Goal: Information Seeking & Learning: Learn about a topic

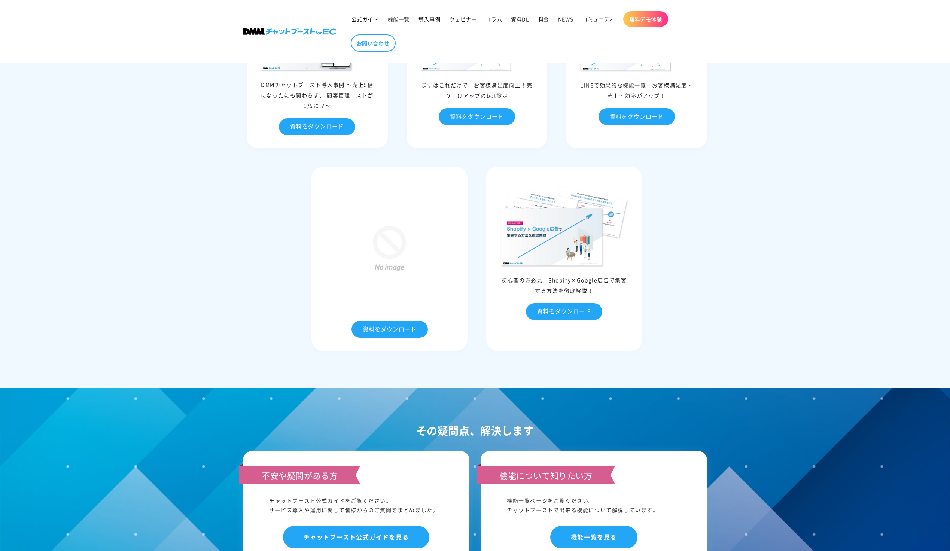
scroll to position [3683, 0]
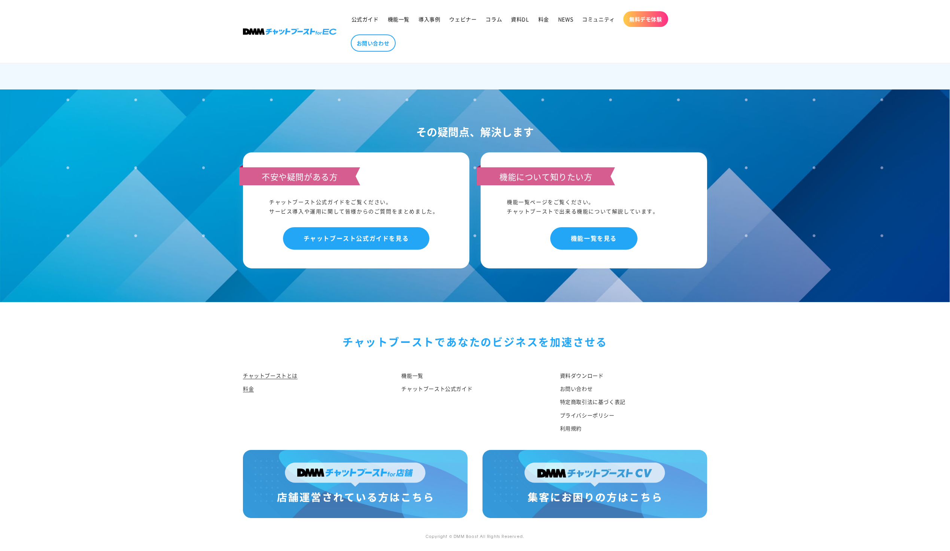
click at [251, 389] on link "料金" at bounding box center [248, 388] width 11 height 13
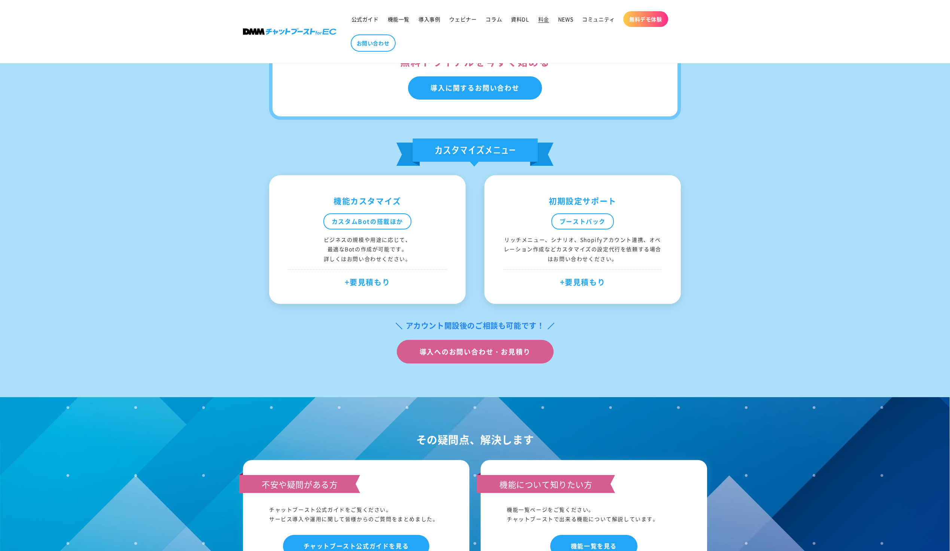
scroll to position [678, 0]
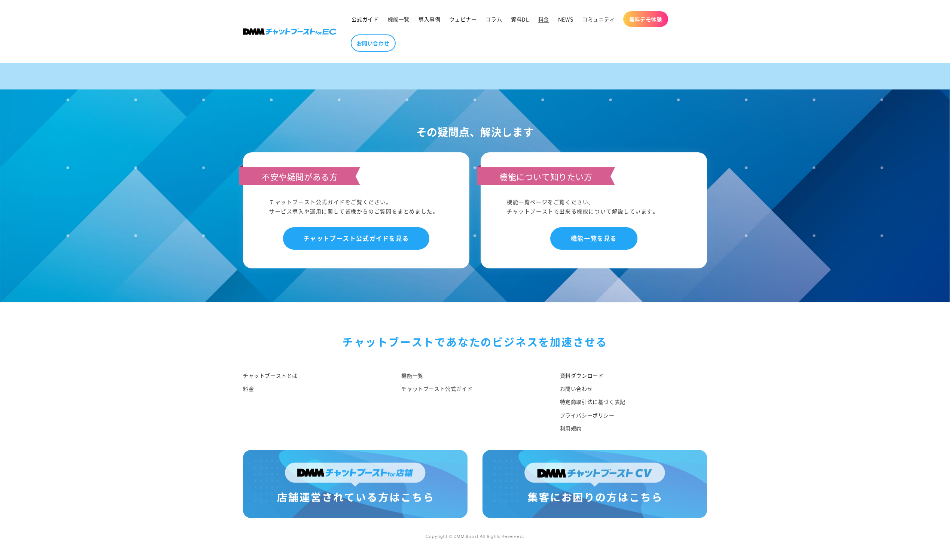
click at [413, 372] on link "機能一覧" at bounding box center [412, 376] width 22 height 11
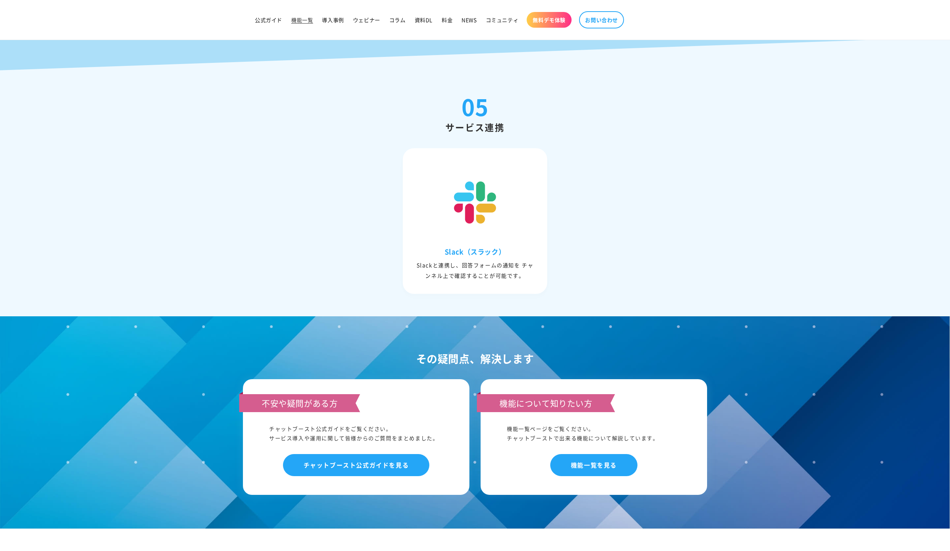
scroll to position [3407, 0]
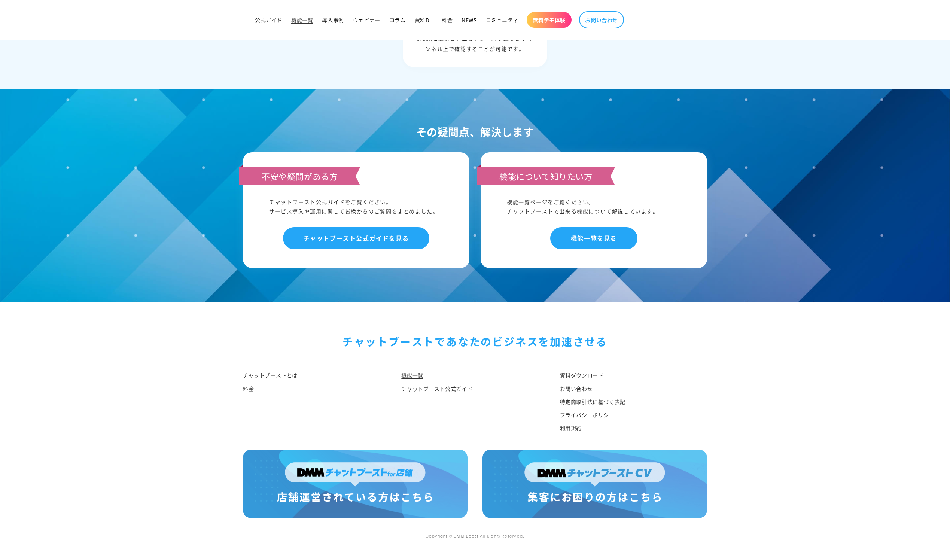
click at [411, 386] on link "チャットブースト公式ガイド" at bounding box center [436, 388] width 71 height 13
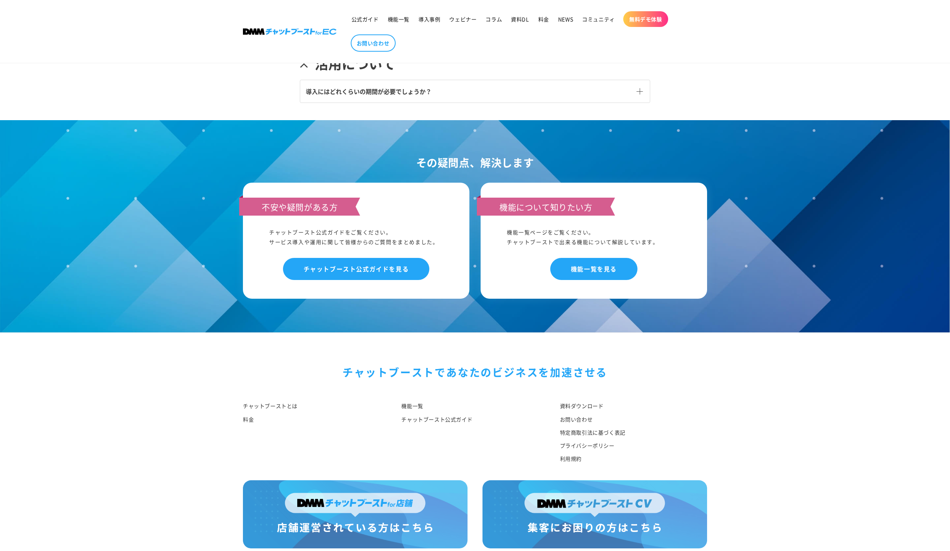
scroll to position [487, 0]
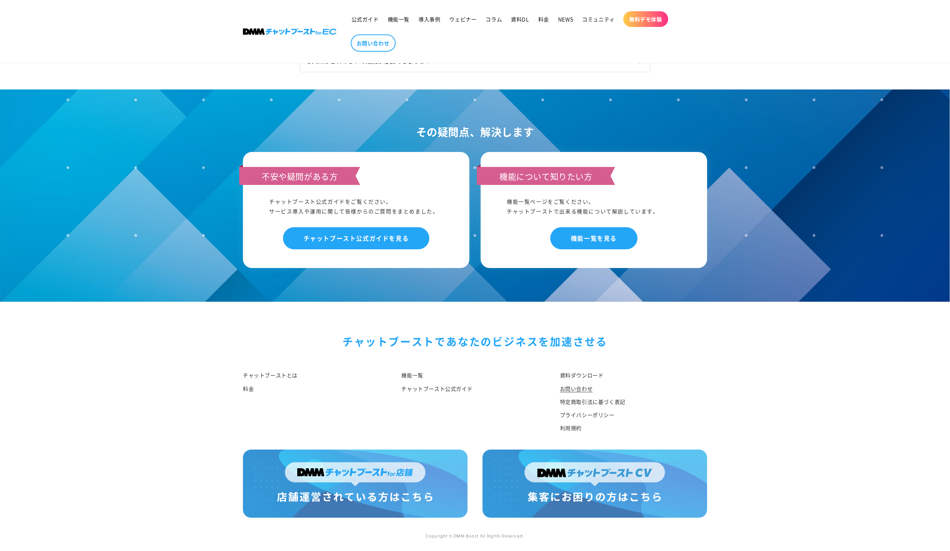
click at [576, 388] on link "お問い合わせ" at bounding box center [576, 388] width 33 height 13
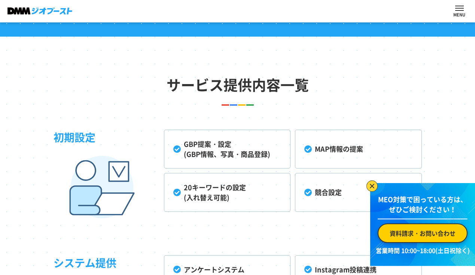
scroll to position [1691, 0]
